Goal: Information Seeking & Learning: Compare options

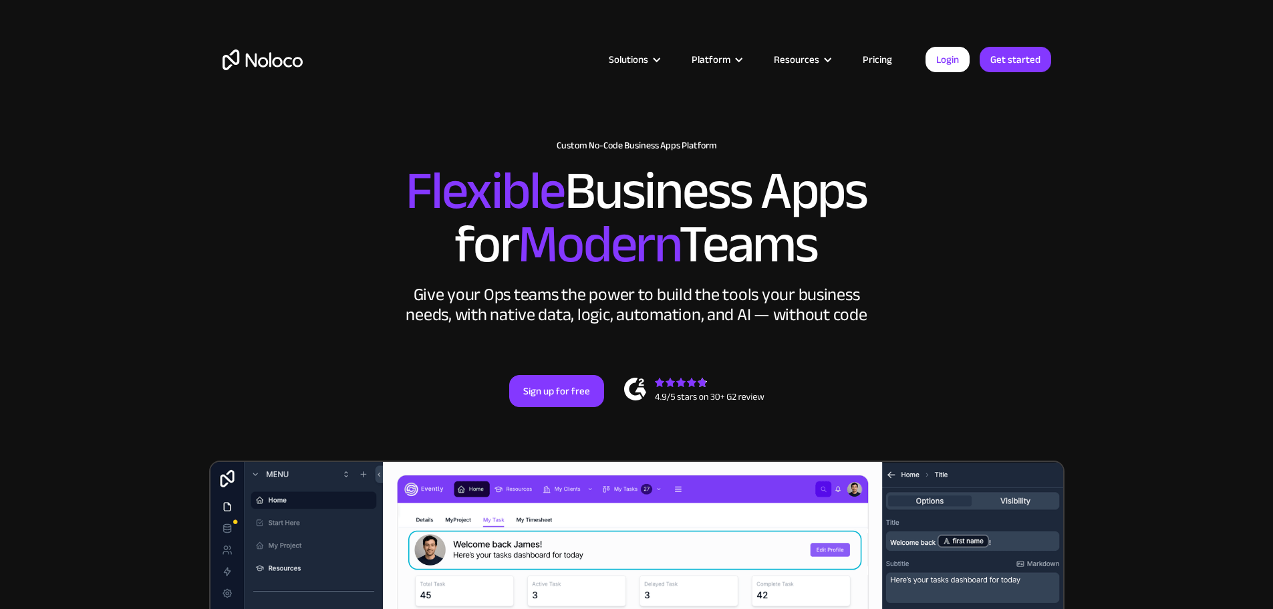
click at [867, 63] on link "Pricing" at bounding box center [877, 59] width 63 height 17
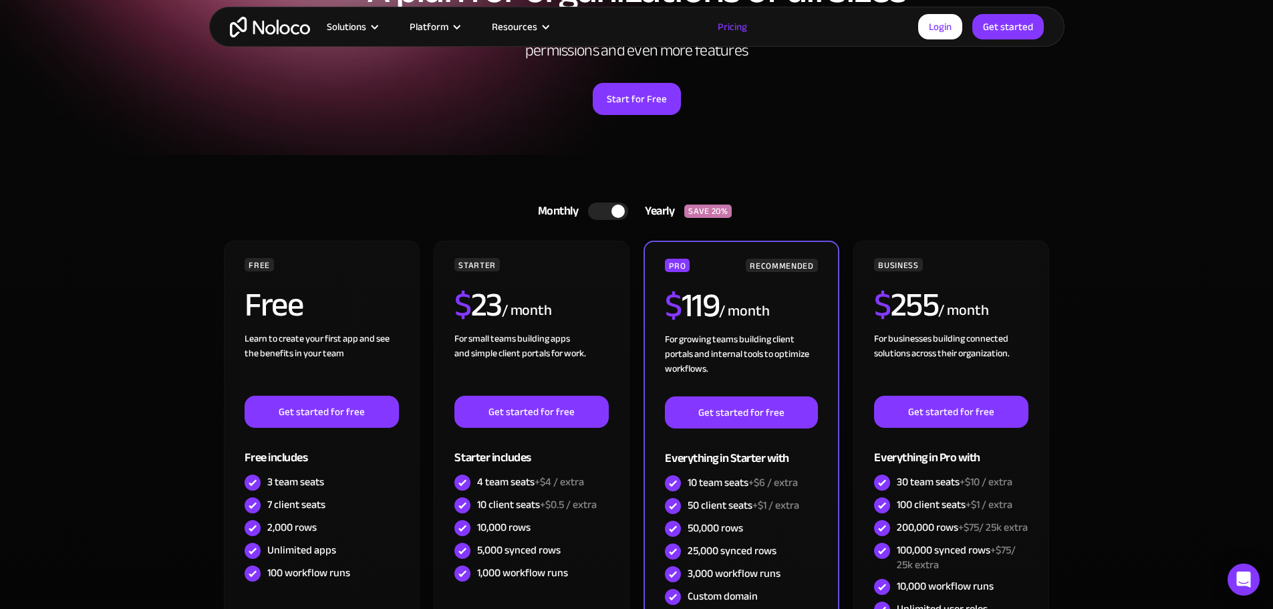
scroll to position [200, 0]
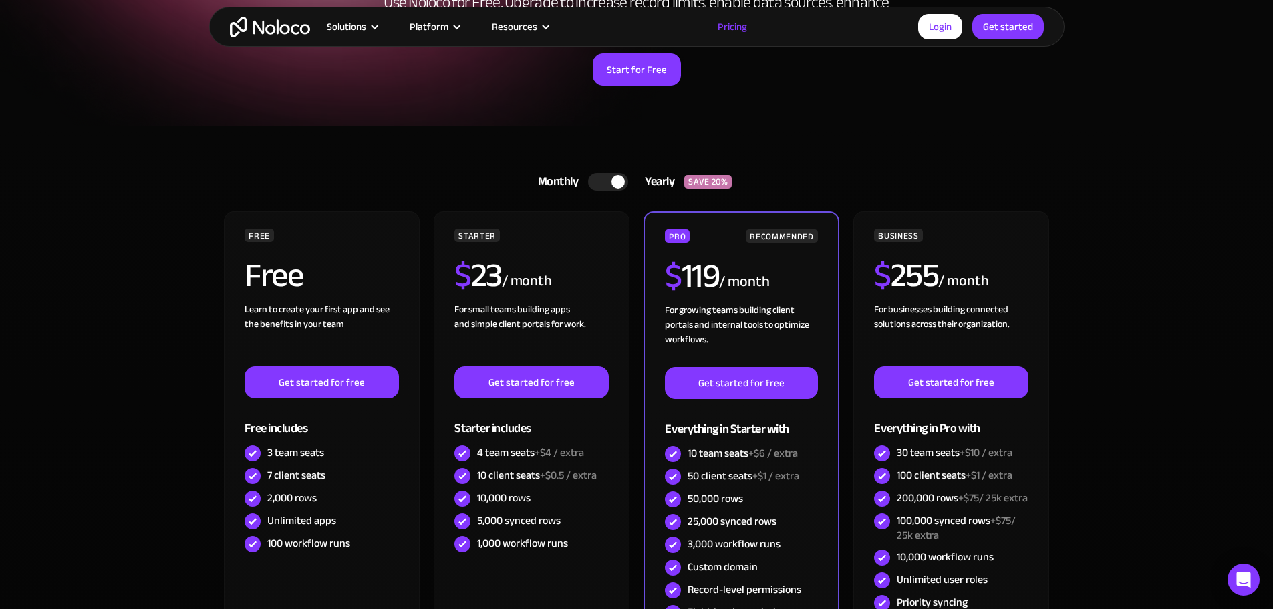
click at [608, 185] on div at bounding box center [608, 181] width 40 height 17
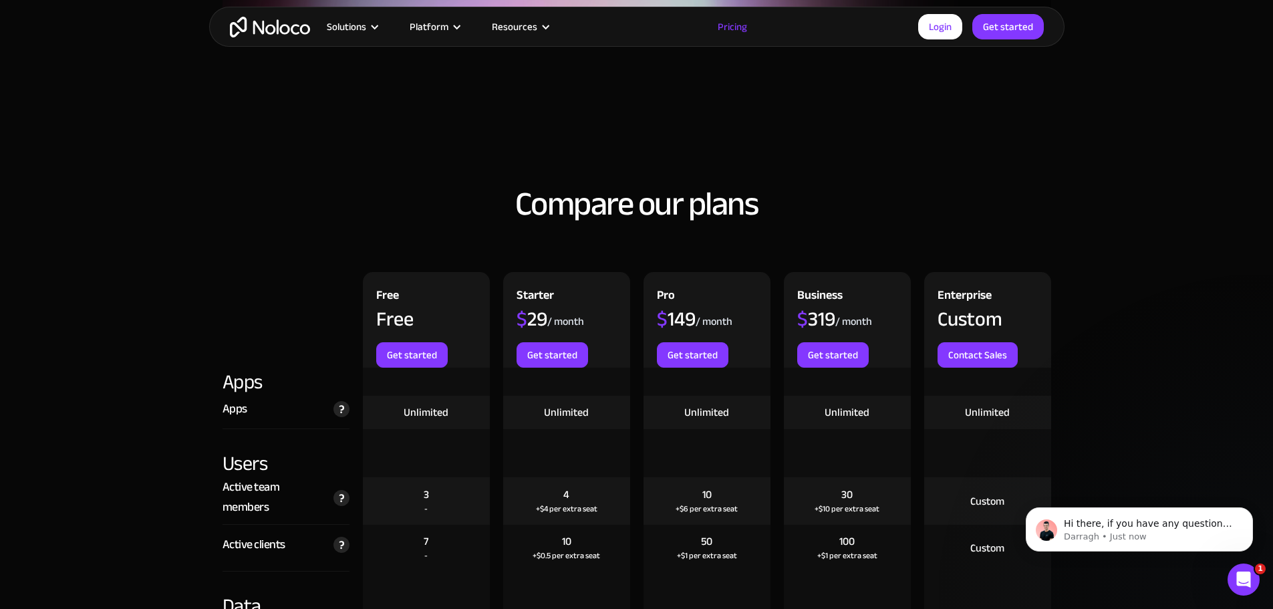
scroll to position [1470, 0]
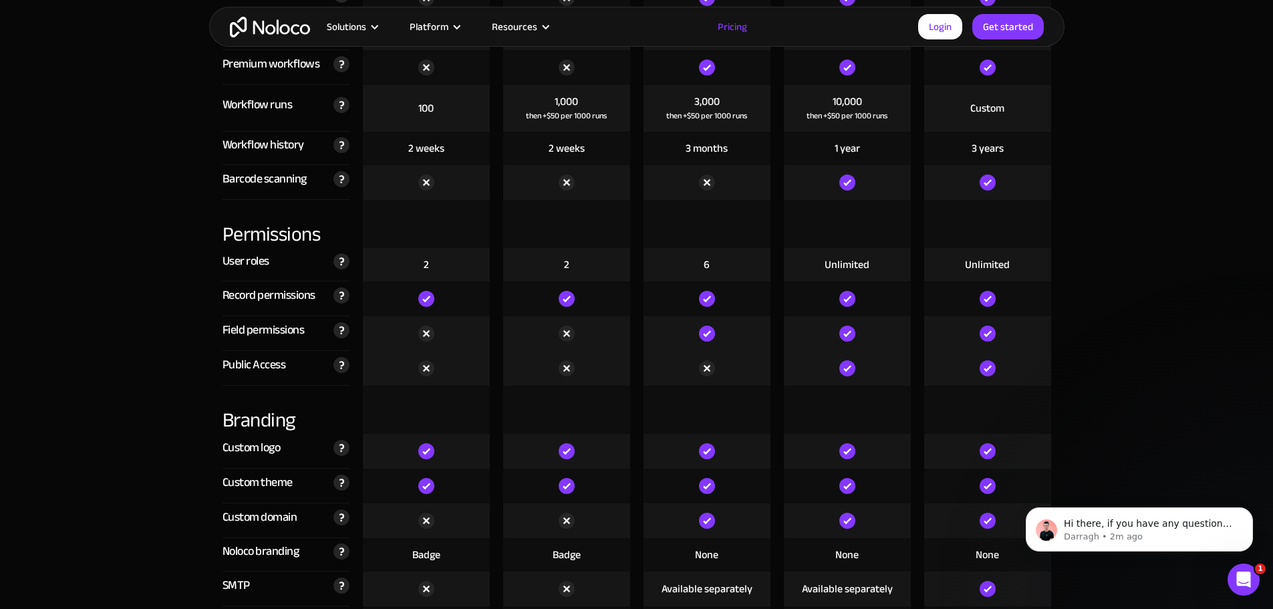
scroll to position [2874, 0]
